Goal: Consume media (video, audio): Consume media (video, audio)

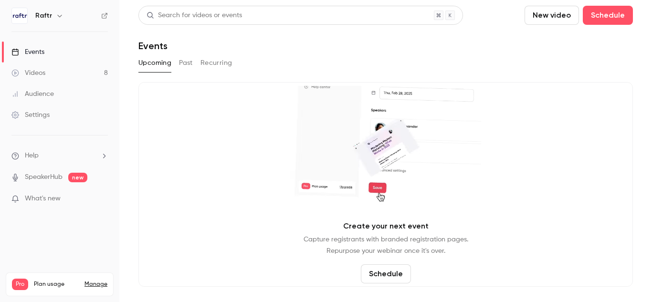
click at [33, 71] on div "Videos" at bounding box center [28, 73] width 34 height 10
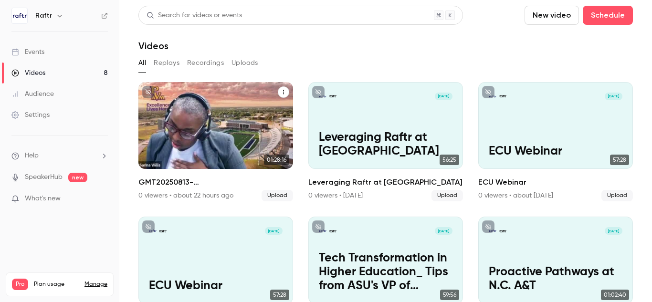
click at [196, 137] on p "GMT20250813-160012_Recording_640x360" at bounding box center [216, 138] width 134 height 42
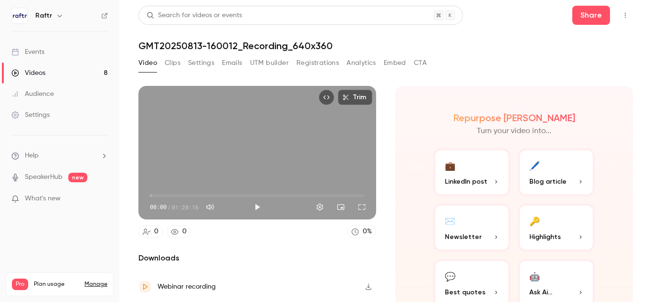
scroll to position [31, 0]
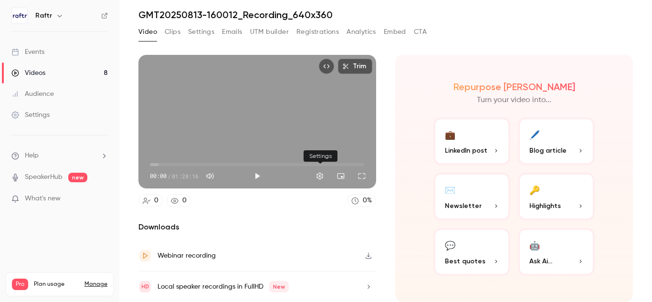
click at [315, 174] on button "Settings" at bounding box center [319, 176] width 19 height 19
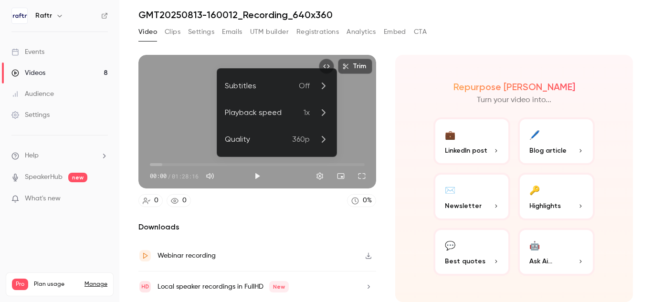
click at [311, 86] on p "Off" at bounding box center [314, 85] width 30 height 11
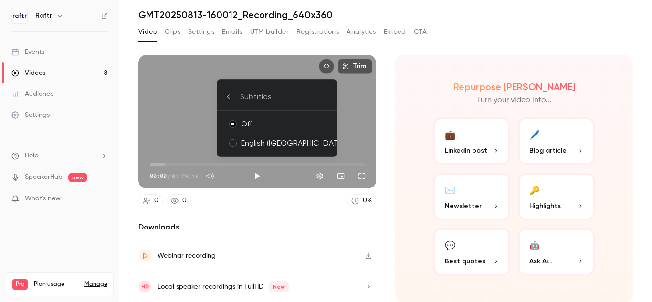
click at [254, 92] on div "Subtitles" at bounding box center [284, 96] width 89 height 11
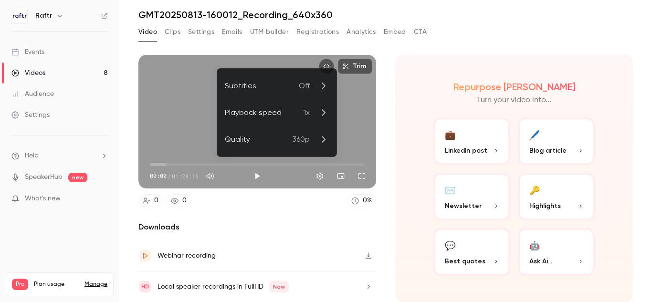
click at [241, 87] on div "Subtitles" at bounding box center [262, 85] width 74 height 11
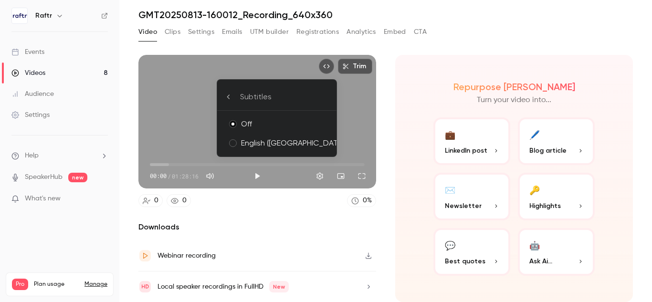
click at [174, 31] on div at bounding box center [326, 151] width 652 height 302
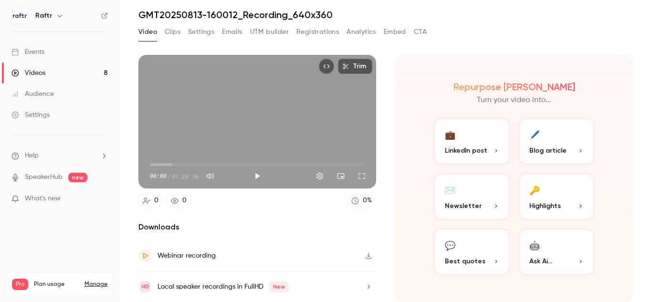
click at [201, 29] on button "Settings" at bounding box center [201, 31] width 26 height 15
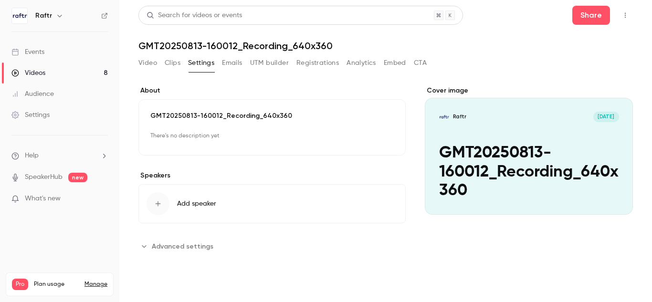
click at [170, 55] on button "Clips" at bounding box center [173, 62] width 16 height 15
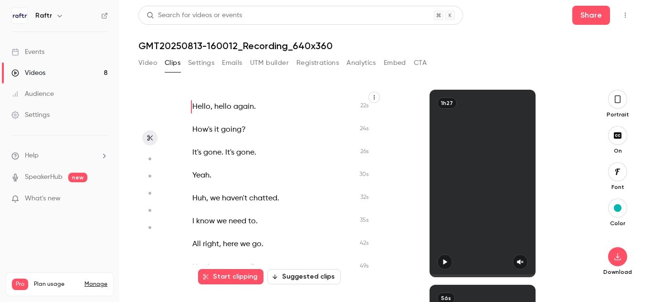
scroll to position [16, 0]
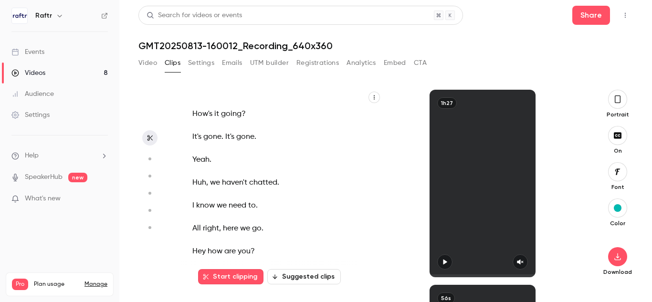
click at [372, 100] on icon "button" at bounding box center [374, 98] width 6 height 6
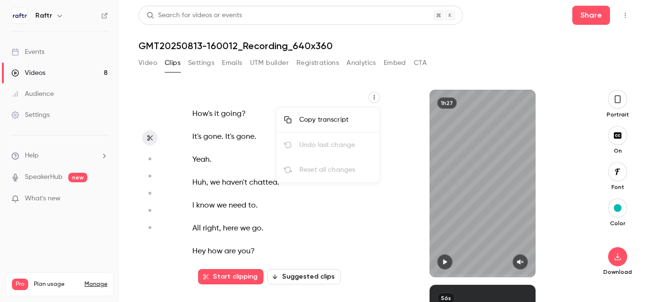
click at [373, 96] on div at bounding box center [326, 151] width 652 height 302
click at [373, 96] on icon "button" at bounding box center [374, 98] width 6 height 6
click at [344, 120] on div "Copy transcript" at bounding box center [335, 120] width 73 height 10
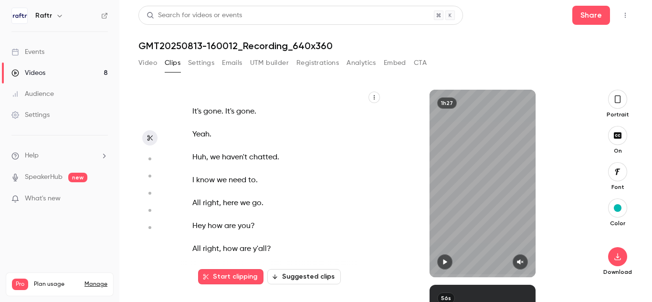
scroll to position [15372, 0]
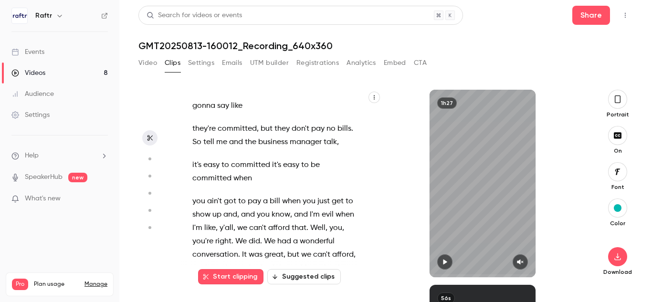
drag, startPoint x: 318, startPoint y: 160, endPoint x: 354, endPoint y: 186, distance: 45.2
click at [354, 195] on p "you ain't got to pay a bill when you just get to show up and , and you know , a…" at bounding box center [273, 255] width 163 height 120
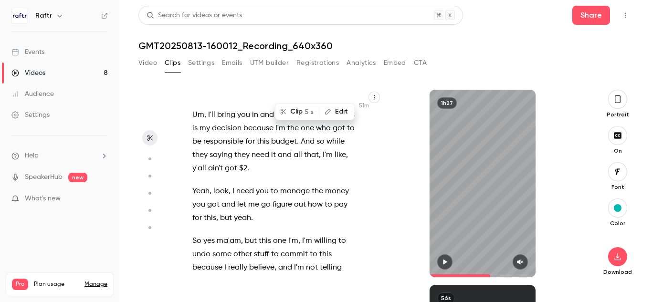
scroll to position [15822, 0]
drag, startPoint x: 310, startPoint y: 160, endPoint x: 300, endPoint y: 173, distance: 16.0
click at [300, 233] on p "So yes ma'am , but this one I'm , I'm willing to undo some other stuff to commi…" at bounding box center [273, 306] width 163 height 147
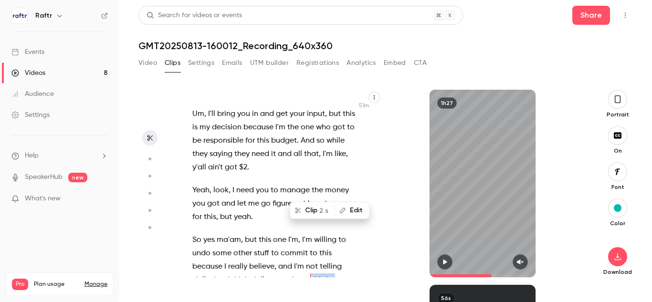
scroll to position [15794, 0]
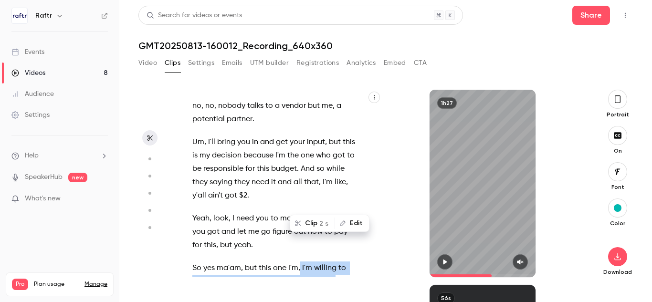
drag, startPoint x: 300, startPoint y: 146, endPoint x: 337, endPoint y: 202, distance: 67.7
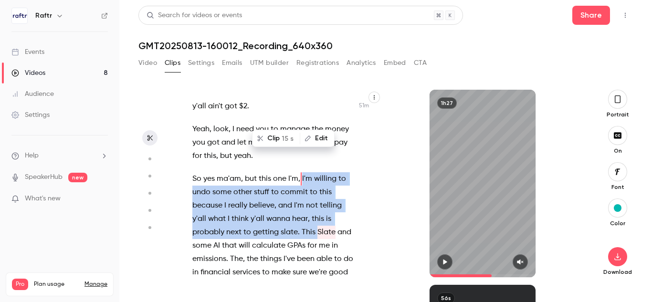
scroll to position [15878, 0]
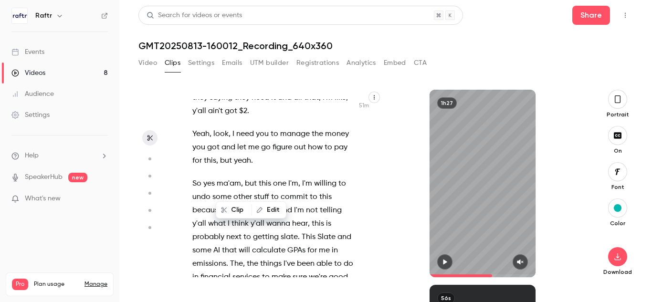
scroll to position [15887, 0]
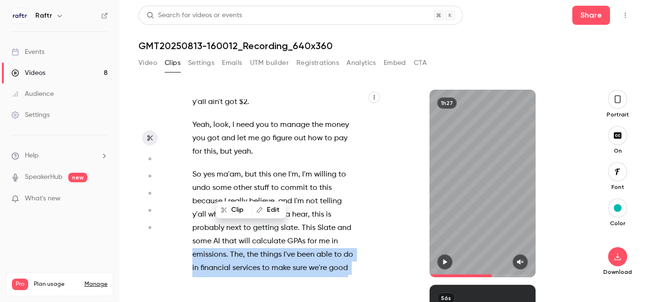
drag, startPoint x: 221, startPoint y: 189, endPoint x: 191, endPoint y: 125, distance: 70.7
click at [191, 125] on div "Hello , hello again . How's it going ? It's gone . It's gone . Yeah . Huh , we …" at bounding box center [278, 188] width 197 height 178
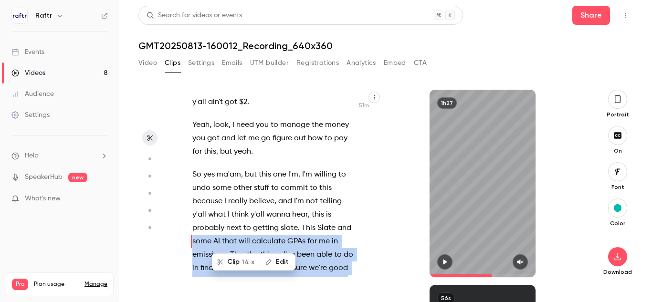
scroll to position [15820, 0]
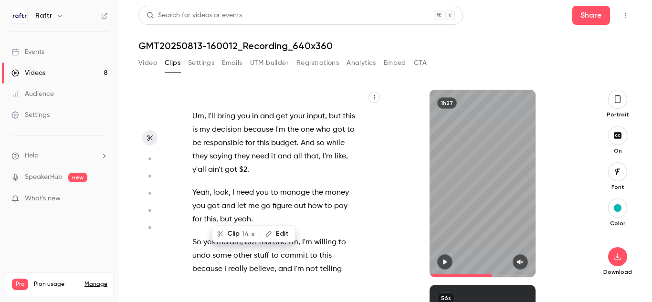
click at [300, 239] on span at bounding box center [301, 243] width 2 height 8
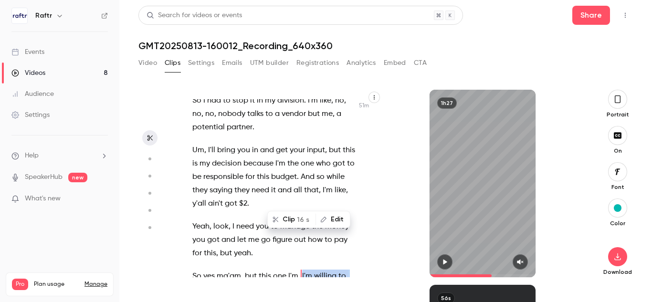
scroll to position [15754, 0]
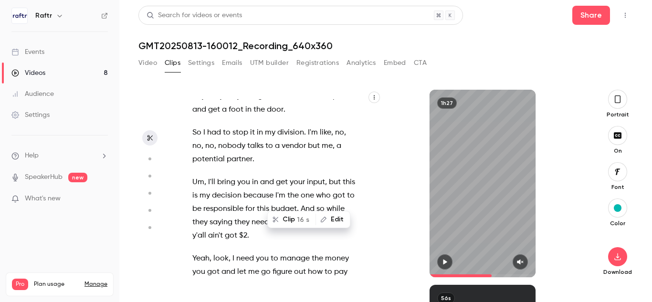
click at [302, 302] on span "I'm" at bounding box center [307, 308] width 10 height 13
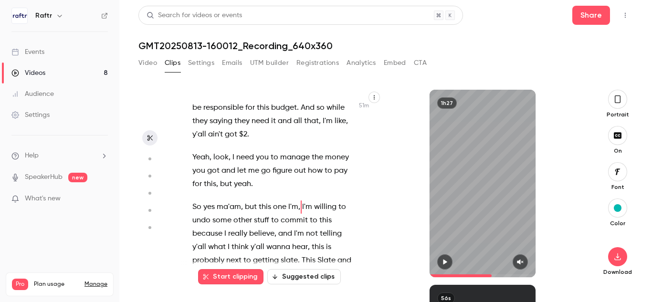
scroll to position [15863, 0]
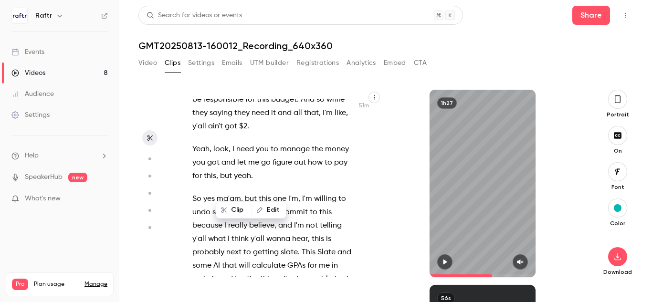
scroll to position [15887, 0]
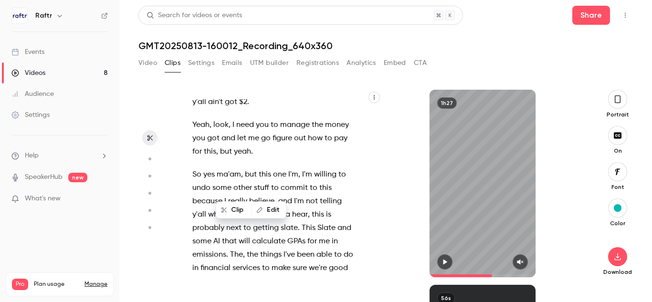
click at [223, 302] on span "and" at bounding box center [230, 308] width 14 height 13
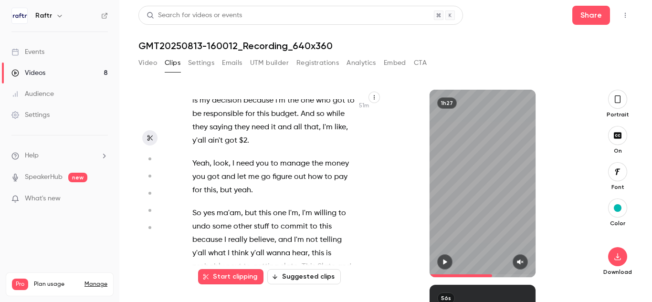
scroll to position [15824, 0]
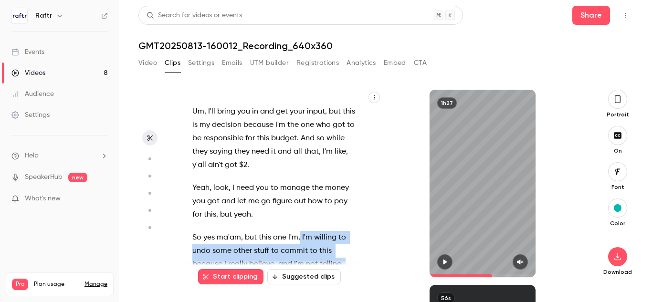
drag, startPoint x: 299, startPoint y: 118, endPoint x: 222, endPoint y: 249, distance: 151.7
click at [222, 249] on p "So yes ma'am , but this one I'm , I'm willing to undo some other stuff to commi…" at bounding box center [273, 304] width 163 height 147
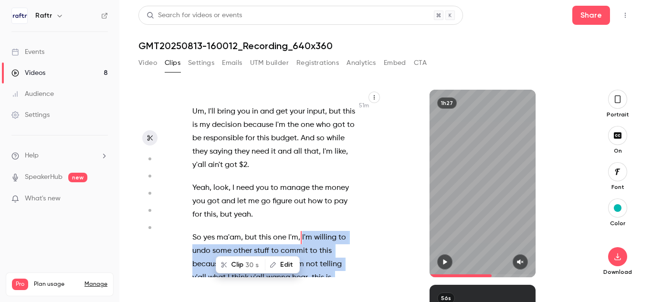
scroll to position [15754, 0]
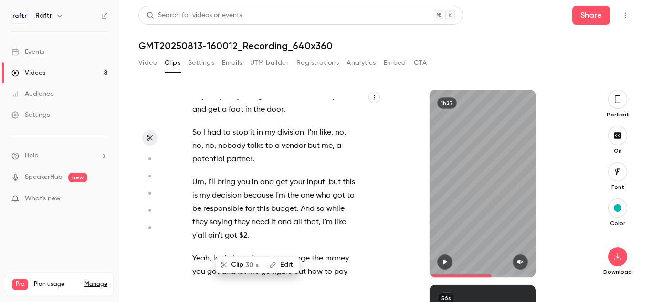
click at [237, 263] on button "Clip 30 s" at bounding box center [241, 264] width 48 height 15
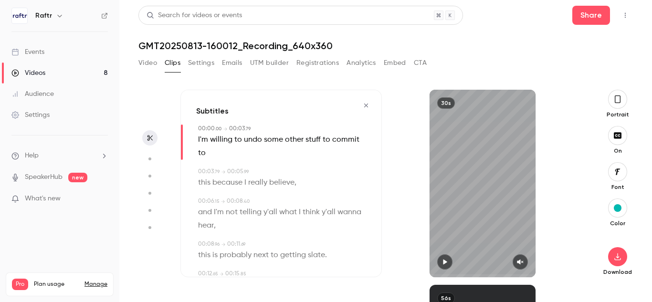
click at [445, 262] on icon "button" at bounding box center [446, 262] width 4 height 5
click at [523, 262] on icon "button" at bounding box center [521, 262] width 8 height 7
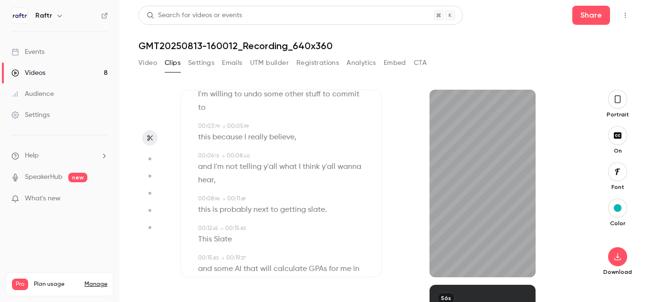
scroll to position [44, 0]
click at [201, 162] on span "and" at bounding box center [205, 168] width 14 height 13
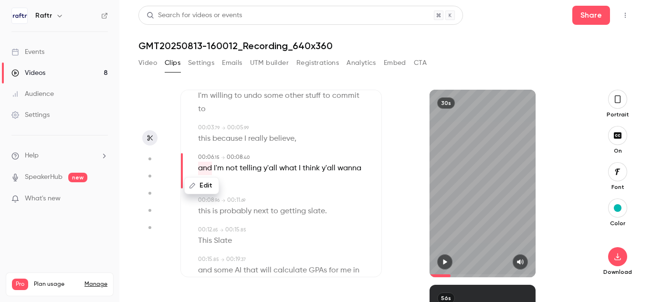
click at [448, 261] on icon "button" at bounding box center [445, 262] width 8 height 7
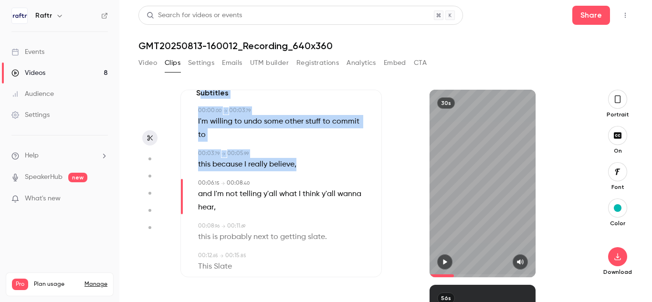
scroll to position [0, 0]
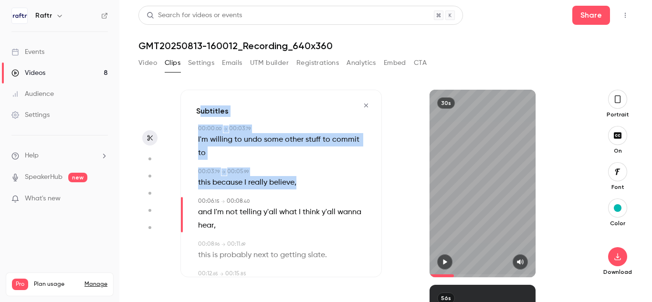
drag, startPoint x: 302, startPoint y: 126, endPoint x: 199, endPoint y: 85, distance: 111.6
click at [199, 85] on div "Subtitles 00:00 . 00 → 00:03 . 79 I'm willing to undo some other stuff to commi…" at bounding box center [385, 188] width 495 height 228
click at [203, 151] on div "00:00 . 00 → 00:03 . 79 I'm willing to undo some other stuff to commit to 00:03…" at bounding box center [281, 308] width 170 height 366
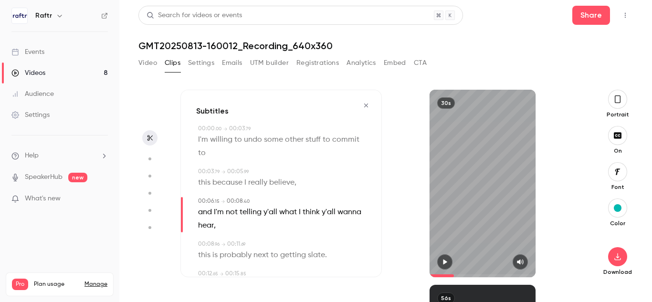
click at [269, 168] on div "00:03 . 79 → 00:05 . 99" at bounding box center [282, 172] width 168 height 9
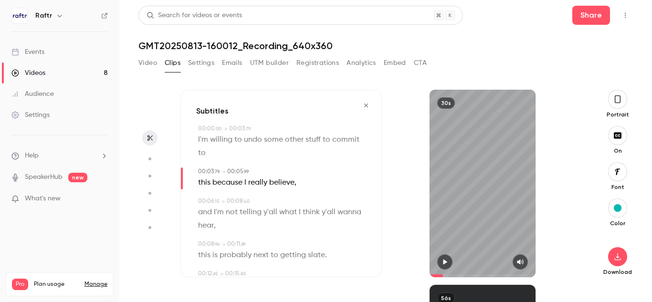
click at [265, 128] on div "00:00 . 00 → 00:03 . 79" at bounding box center [282, 129] width 168 height 9
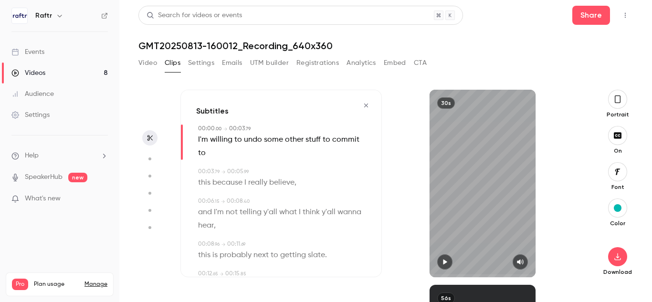
click at [221, 132] on div "00:00 . 00 → 00:03 . 79" at bounding box center [282, 129] width 168 height 9
click at [367, 104] on icon "button" at bounding box center [366, 105] width 8 height 7
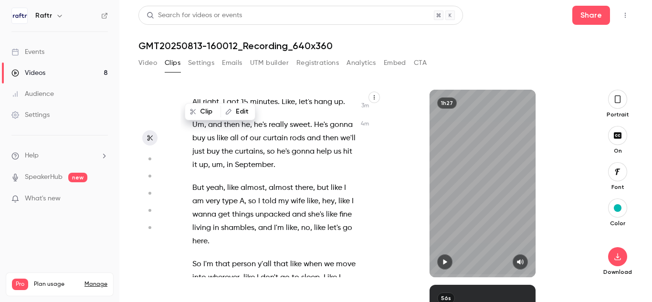
scroll to position [15794, 0]
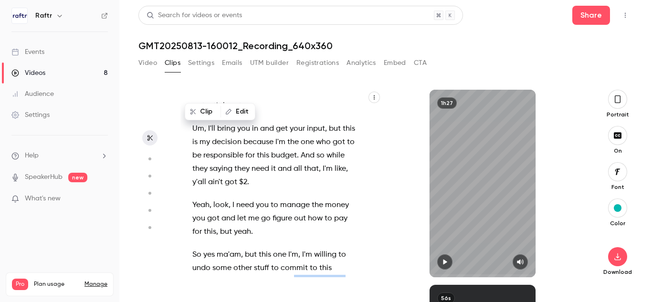
drag, startPoint x: 295, startPoint y: 173, endPoint x: 312, endPoint y: 254, distance: 82.5
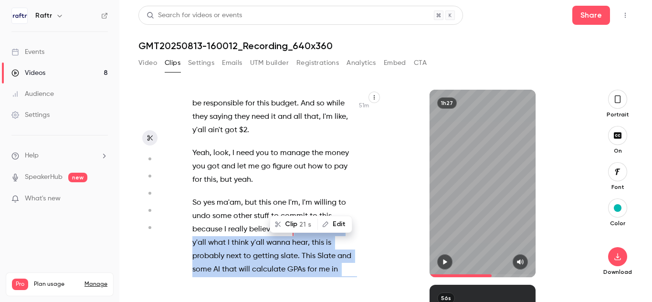
scroll to position [15865, 0]
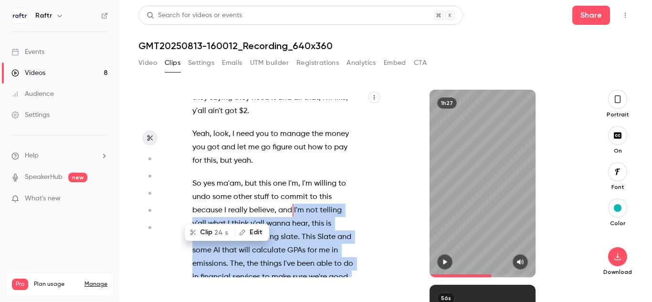
copy p "I'm not telling y'all what I think y'all wanna hear , this is probably next to …"
click at [210, 233] on button "Clip 24 s" at bounding box center [210, 232] width 48 height 15
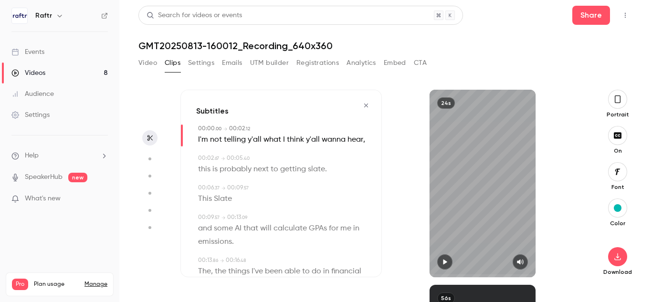
click at [445, 266] on button "button" at bounding box center [444, 261] width 15 height 15
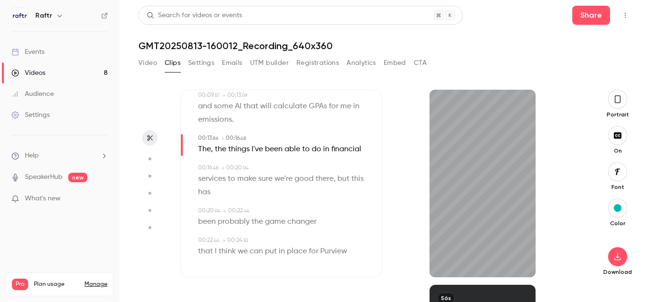
scroll to position [127, 0]
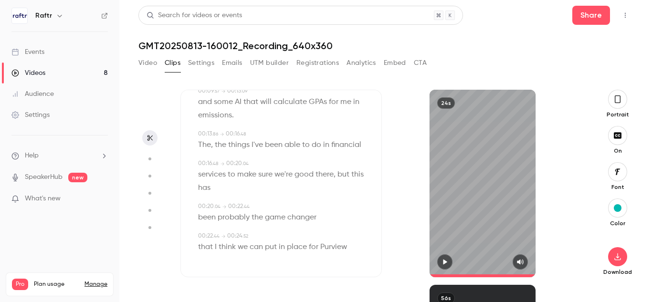
click at [331, 244] on span "Purview" at bounding box center [333, 247] width 27 height 13
type input "****"
click at [331, 223] on button "Edit" at bounding box center [330, 230] width 33 height 15
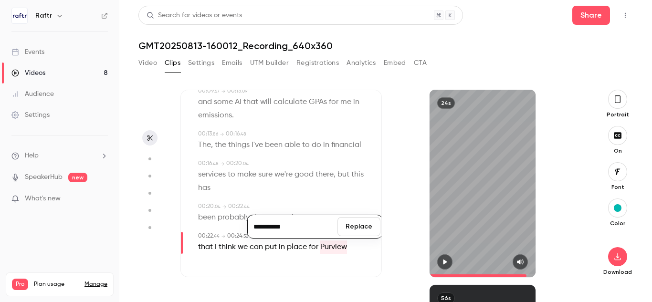
type input "**********"
type input "****"
type input "**********"
click at [416, 223] on div "24s" at bounding box center [482, 184] width 201 height 188
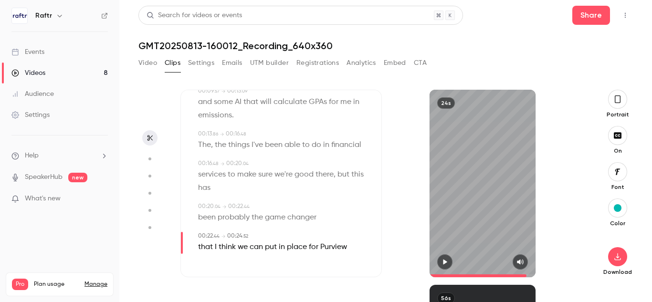
scroll to position [0, 0]
click at [329, 243] on span "Purview" at bounding box center [333, 247] width 27 height 13
click at [326, 232] on button "Edit" at bounding box center [330, 230] width 33 height 15
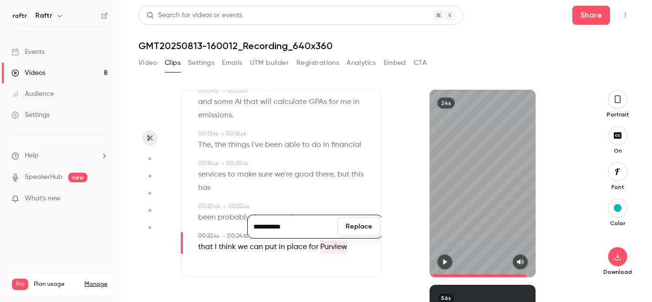
type input "**********"
click at [354, 224] on button "Replace" at bounding box center [359, 226] width 43 height 19
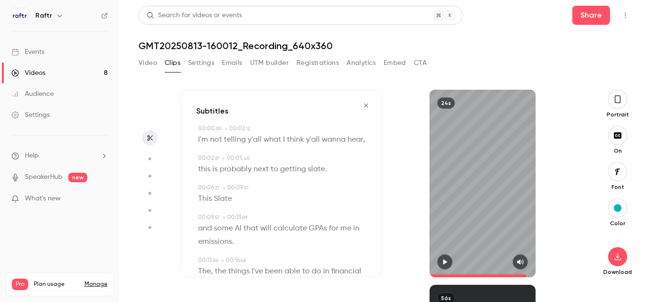
click at [228, 201] on span "Slate" at bounding box center [223, 198] width 18 height 13
click at [241, 195] on div "Edit This Slate" at bounding box center [282, 198] width 168 height 13
type input "***"
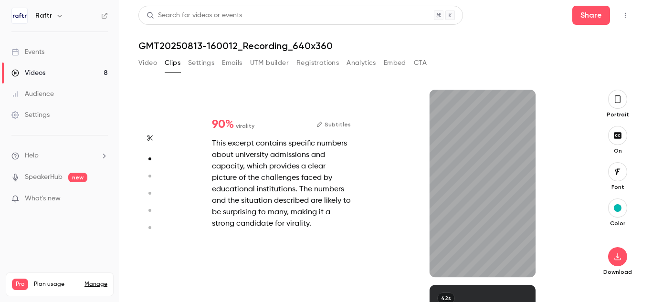
scroll to position [129, 0]
type input "***"
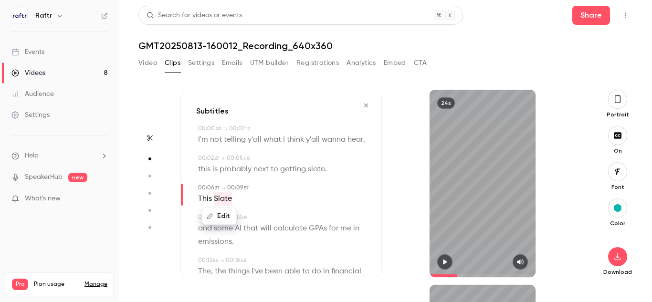
type input "***"
type input "*"
click at [365, 154] on div "00:02 . 67 → 00:05 . 40" at bounding box center [282, 158] width 168 height 9
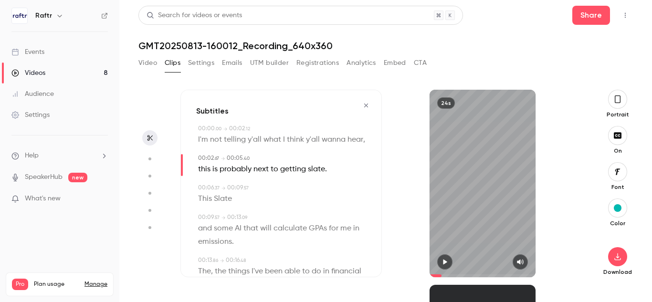
click at [316, 172] on span "slate" at bounding box center [316, 169] width 17 height 13
click at [309, 138] on span "y'all" at bounding box center [313, 139] width 14 height 13
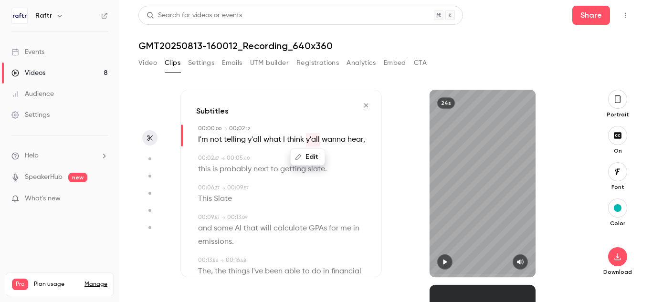
click at [202, 140] on span "I'm" at bounding box center [203, 139] width 10 height 13
click at [222, 121] on div "Subtitles 00:00 . 00 → 00:02 . 12 Edit I'm not telling y'all what I think y'all…" at bounding box center [280, 184] width 201 height 188
click at [616, 104] on icon "button" at bounding box center [618, 99] width 8 height 11
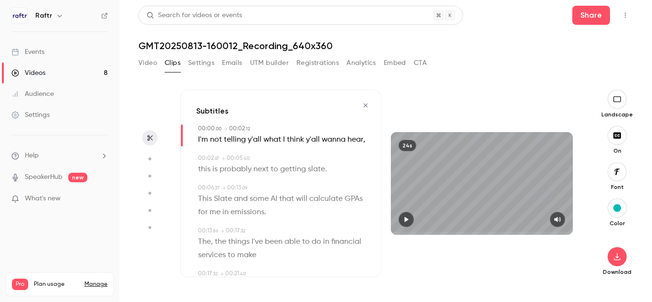
click at [405, 221] on icon "button" at bounding box center [407, 219] width 8 height 7
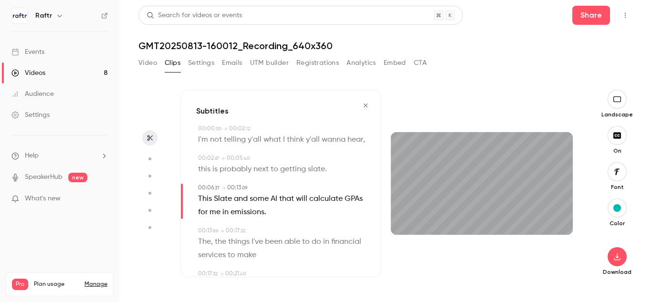
click at [613, 96] on icon "button" at bounding box center [617, 99] width 11 height 8
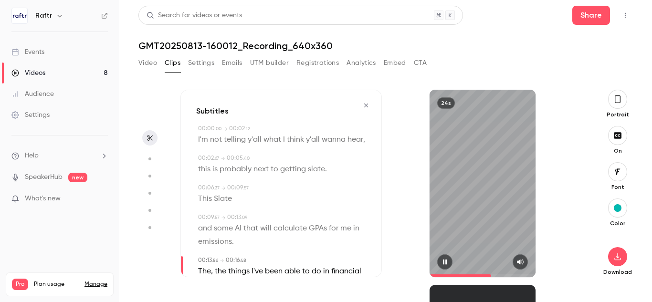
click at [446, 261] on icon "button" at bounding box center [445, 262] width 4 height 5
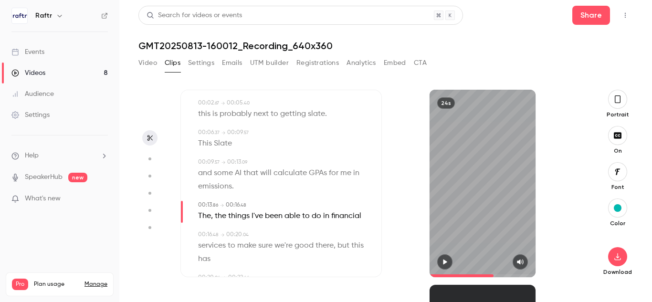
scroll to position [64, 0]
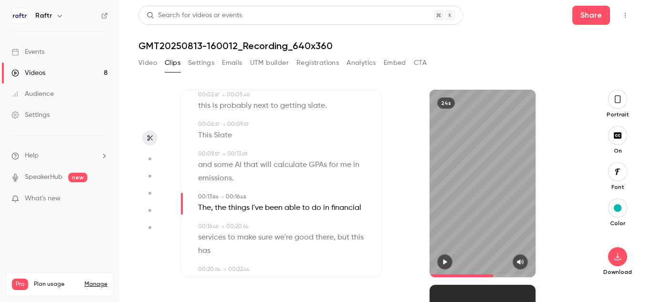
click at [216, 177] on span "emissions" at bounding box center [215, 178] width 34 height 13
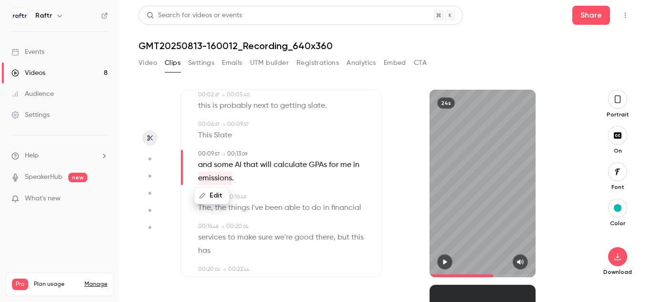
type input "***"
click at [216, 177] on span "emissions" at bounding box center [215, 178] width 34 height 13
click at [211, 194] on button "Edit" at bounding box center [211, 195] width 33 height 15
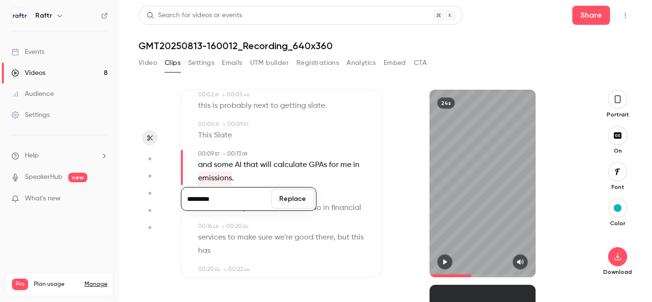
type input "*"
type input "**********"
click at [300, 197] on button "Replace" at bounding box center [292, 199] width 43 height 19
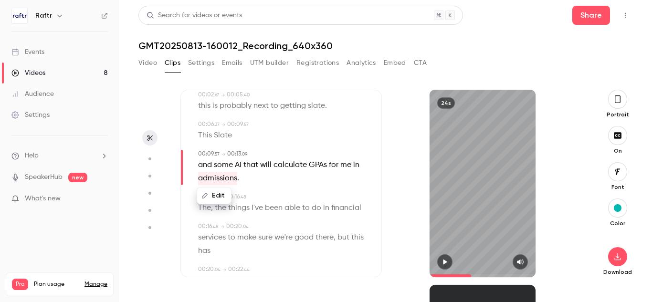
type input "***"
click at [619, 258] on icon "button" at bounding box center [617, 257] width 11 height 8
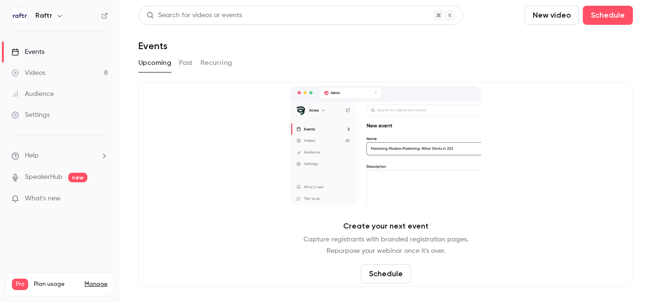
click at [74, 79] on link "Videos 8" at bounding box center [59, 73] width 119 height 21
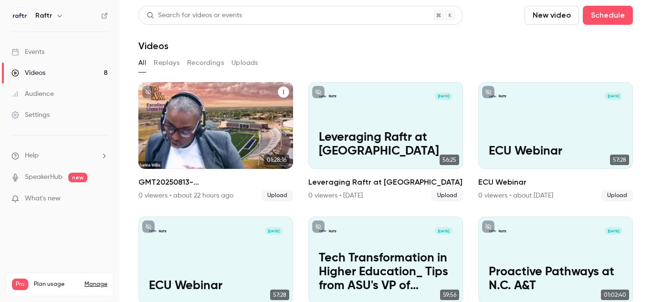
click at [254, 126] on p "GMT20250813-160012_Recording_640x360" at bounding box center [216, 138] width 134 height 42
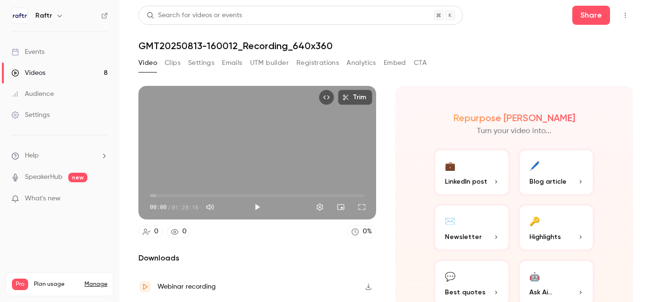
click at [173, 62] on button "Clips" at bounding box center [173, 62] width 16 height 15
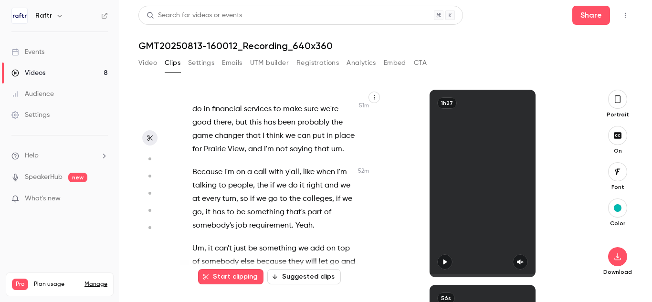
scroll to position [16056, 0]
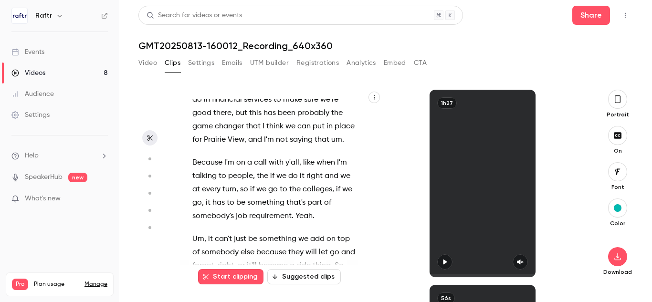
click at [335, 259] on span "So" at bounding box center [339, 265] width 9 height 13
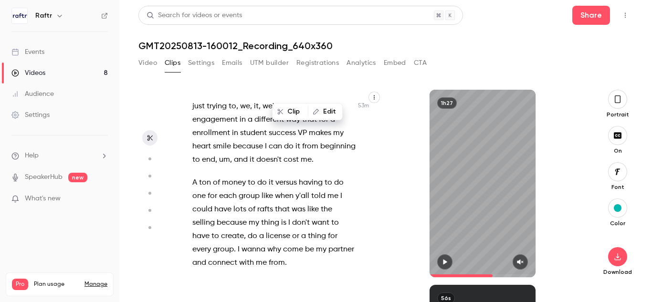
scroll to position [16449, 0]
click at [229, 295] on span at bounding box center [230, 299] width 2 height 8
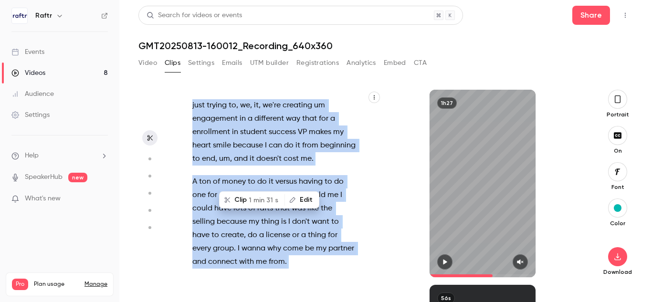
click at [240, 199] on button "Clip 1 min 31 s" at bounding box center [252, 199] width 64 height 15
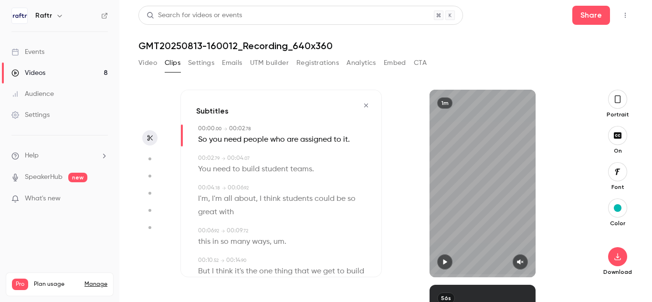
click at [518, 267] on button "button" at bounding box center [520, 261] width 15 height 15
click at [441, 260] on icon "button" at bounding box center [445, 262] width 8 height 7
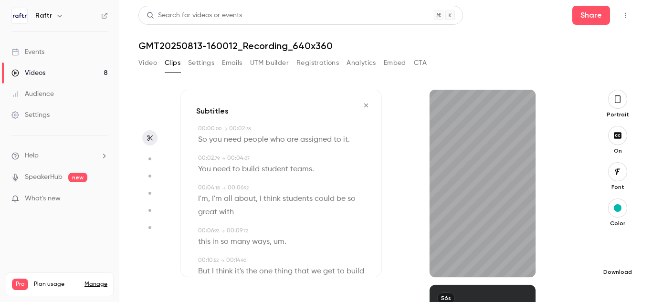
click at [616, 254] on icon "button" at bounding box center [617, 257] width 11 height 8
type input "****"
click at [151, 61] on button "Video" at bounding box center [147, 62] width 19 height 15
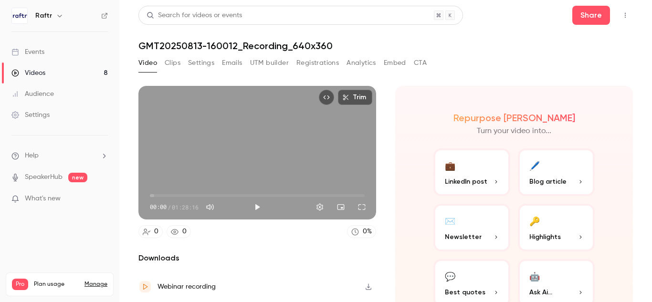
click at [167, 63] on button "Clips" at bounding box center [173, 62] width 16 height 15
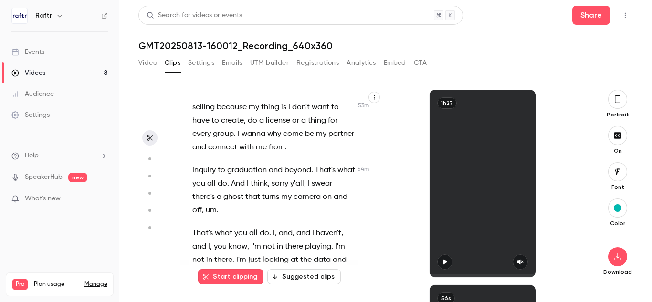
scroll to position [16564, 0]
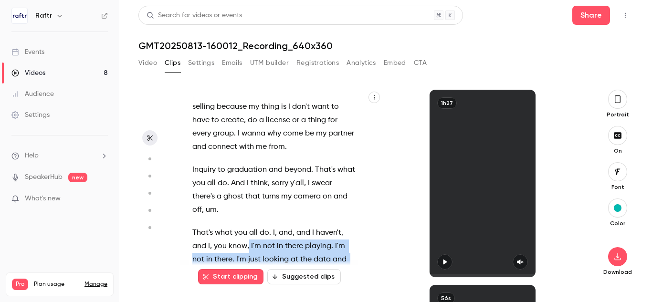
drag, startPoint x: 250, startPoint y: 124, endPoint x: 270, endPoint y: 191, distance: 69.8
click at [270, 226] on p "That's what you all do . I , and , and I haven't , and I , you know , I'm not i…" at bounding box center [273, 273] width 163 height 94
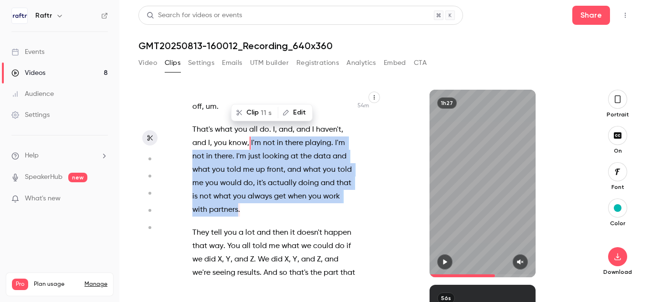
scroll to position [16669, 0]
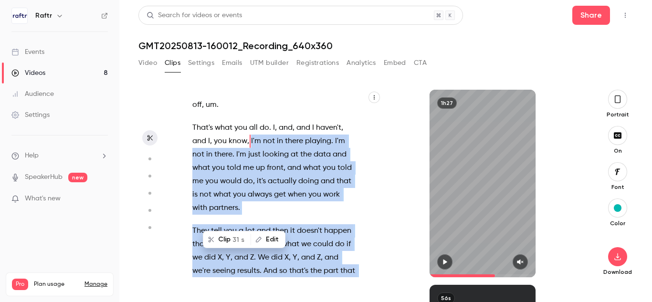
click at [222, 243] on button "Clip 31 s" at bounding box center [227, 239] width 46 height 15
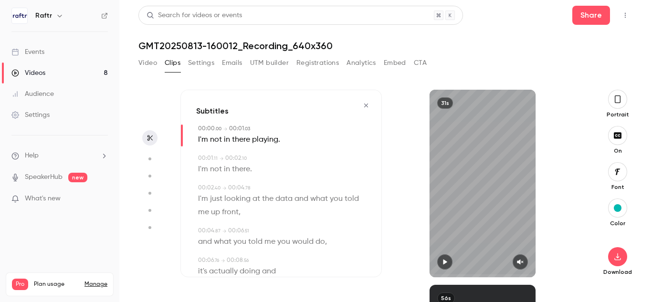
scroll to position [344, 0]
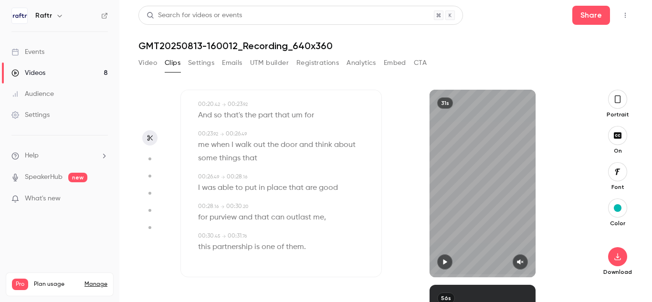
click at [226, 215] on span "purview" at bounding box center [223, 217] width 27 height 13
type input "****"
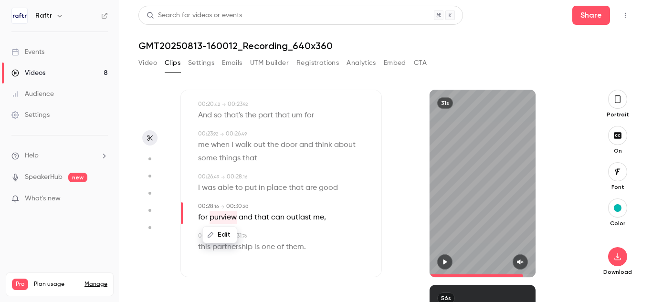
click at [220, 226] on div "Edit" at bounding box center [219, 234] width 35 height 17
click at [219, 219] on span "purview" at bounding box center [223, 217] width 27 height 13
click at [216, 241] on button "Edit" at bounding box center [219, 234] width 33 height 15
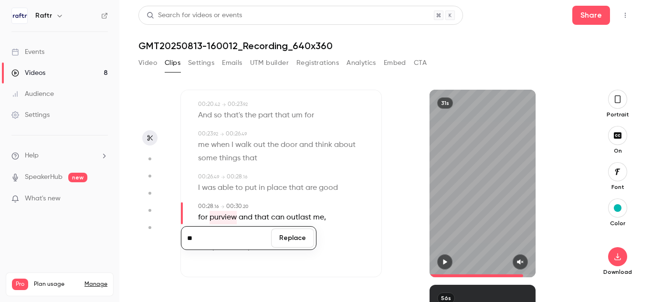
type input "*"
type input "**********"
click at [286, 240] on button "Replace" at bounding box center [292, 238] width 43 height 19
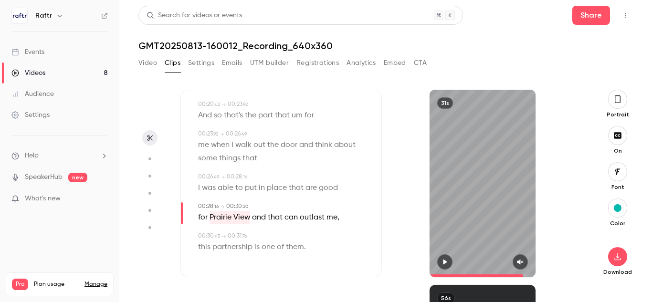
scroll to position [0, 0]
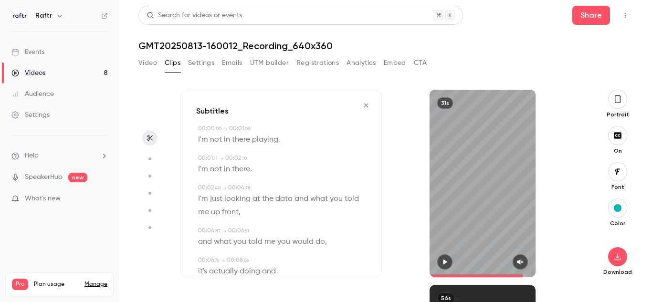
click at [444, 262] on icon "button" at bounding box center [446, 262] width 4 height 5
click at [522, 264] on icon "button" at bounding box center [521, 262] width 8 height 7
click at [203, 143] on span "I'm" at bounding box center [203, 139] width 10 height 13
click at [444, 258] on button "button" at bounding box center [444, 261] width 15 height 15
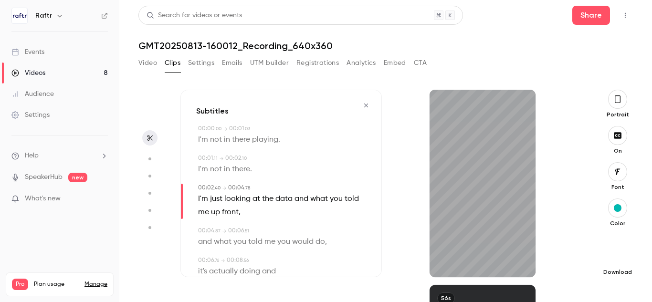
click at [615, 256] on icon "button" at bounding box center [617, 257] width 11 height 8
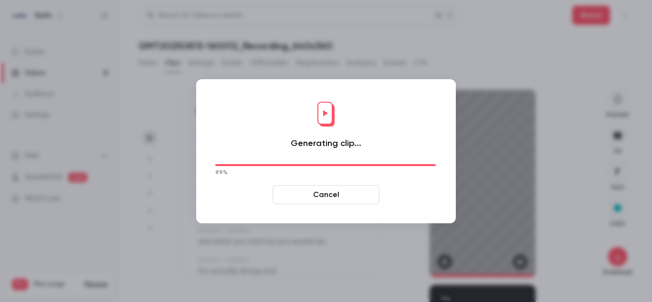
click at [317, 191] on button "Cancel" at bounding box center [326, 194] width 107 height 19
click at [315, 192] on span "what" at bounding box center [319, 198] width 18 height 13
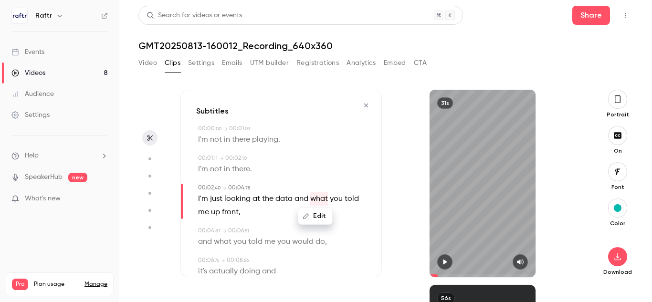
scroll to position [344, 0]
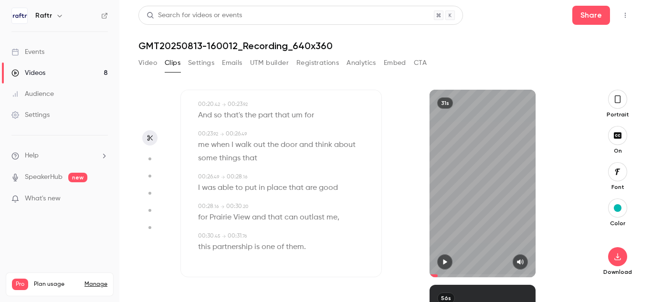
type input "***"
click at [615, 255] on icon "button" at bounding box center [617, 257] width 11 height 8
